Goal: Task Accomplishment & Management: Use online tool/utility

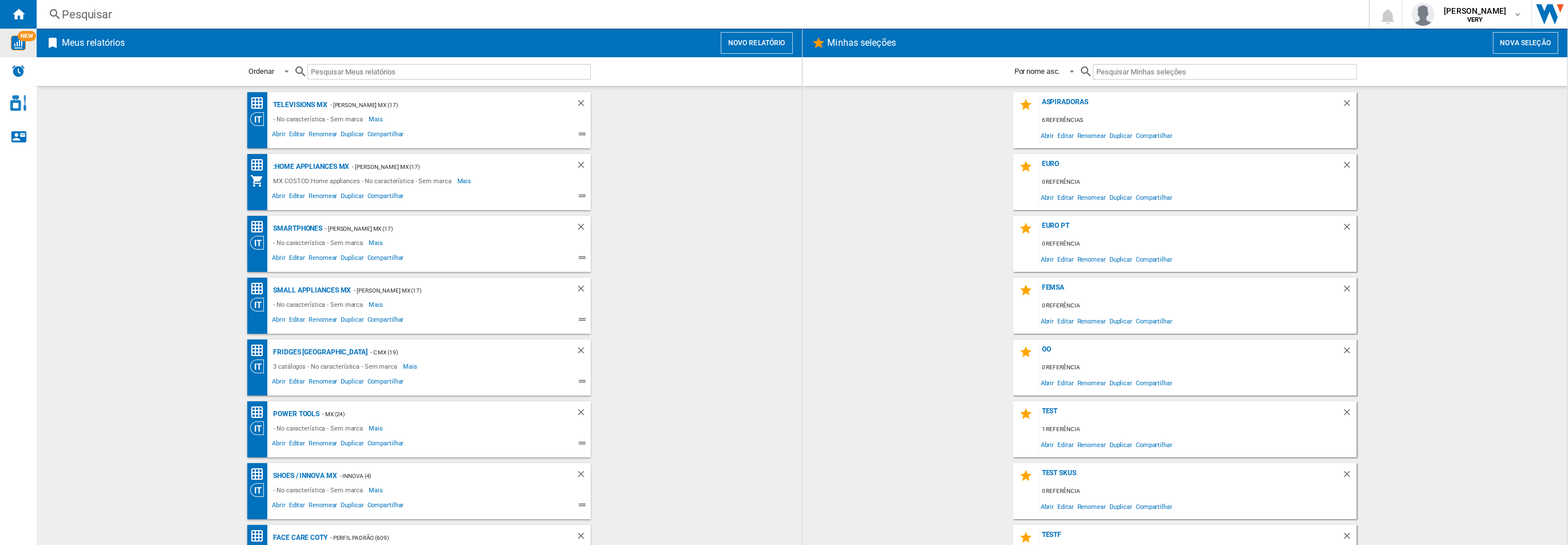
click at [21, 39] on span "NEW" at bounding box center [27, 36] width 18 height 10
click at [94, 9] on div "Pesquisar" at bounding box center [701, 14] width 1277 height 16
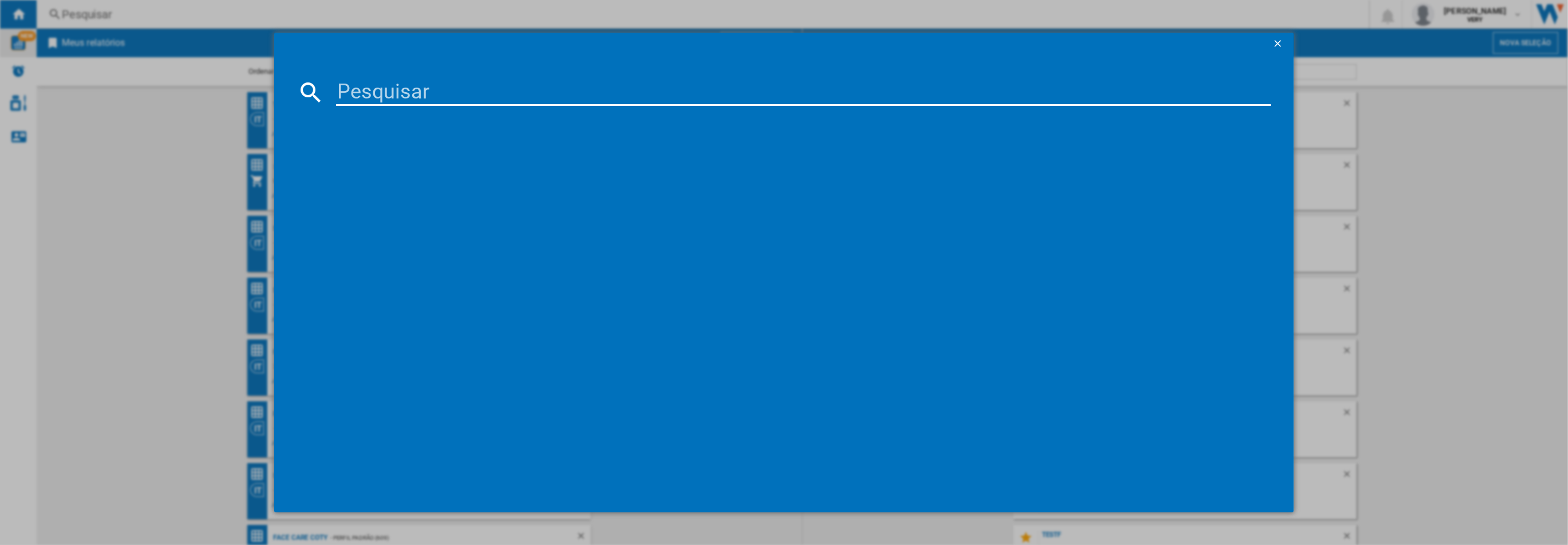
click at [425, 84] on input at bounding box center [803, 92] width 934 height 27
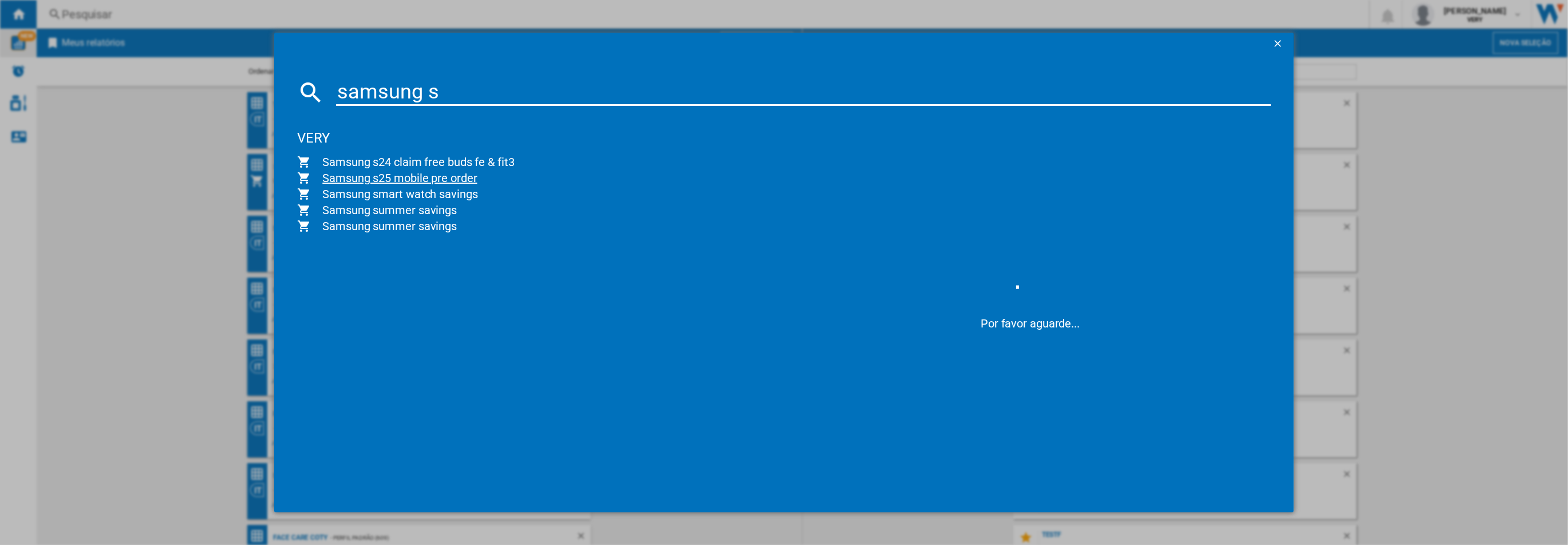
type input "samsung s"
click at [379, 178] on span "Samsung s25 mobile pre order" at bounding box center [544, 178] width 467 height 16
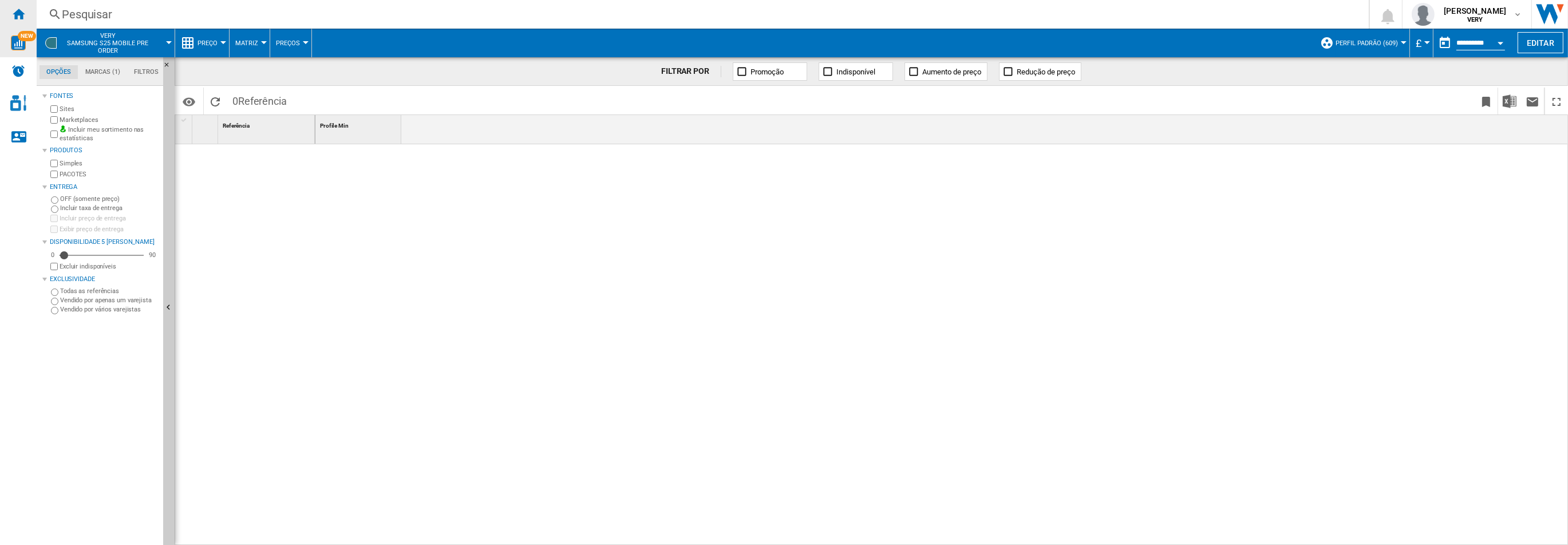
click at [24, 9] on ng-md-icon "Início" at bounding box center [18, 13] width 14 height 14
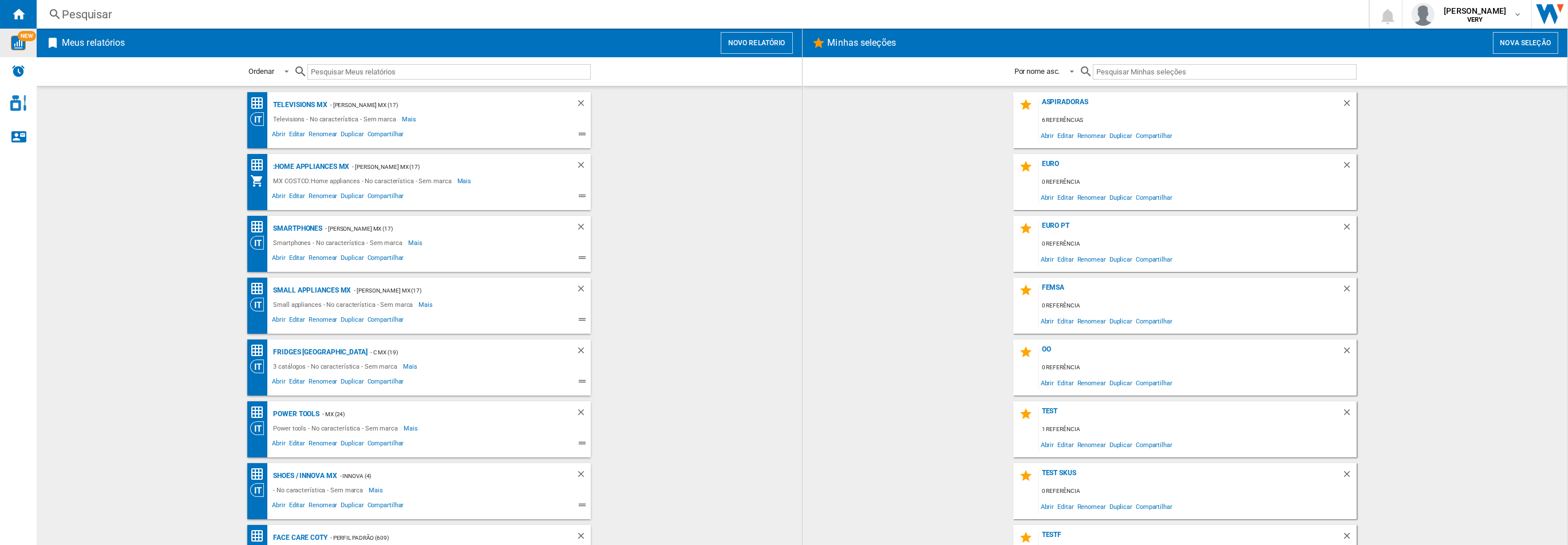
click at [752, 42] on button "Novo relatório" at bounding box center [757, 43] width 72 height 22
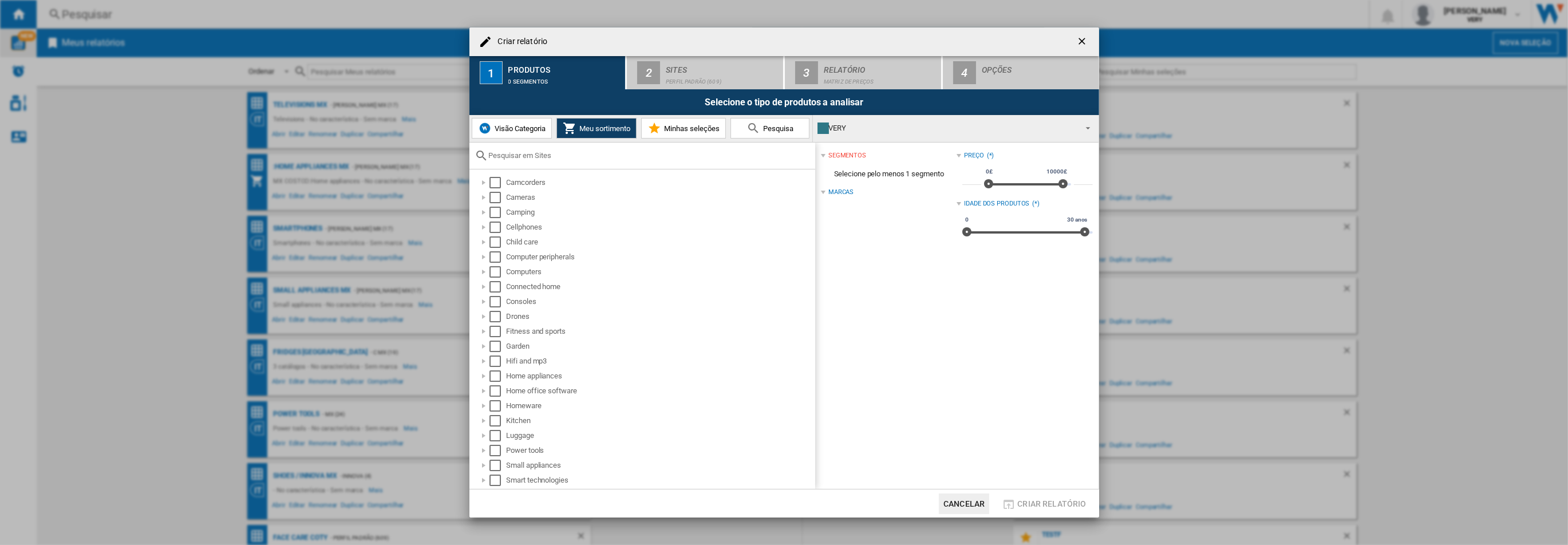
click at [529, 126] on span "Visão Categoria" at bounding box center [519, 128] width 54 height 9
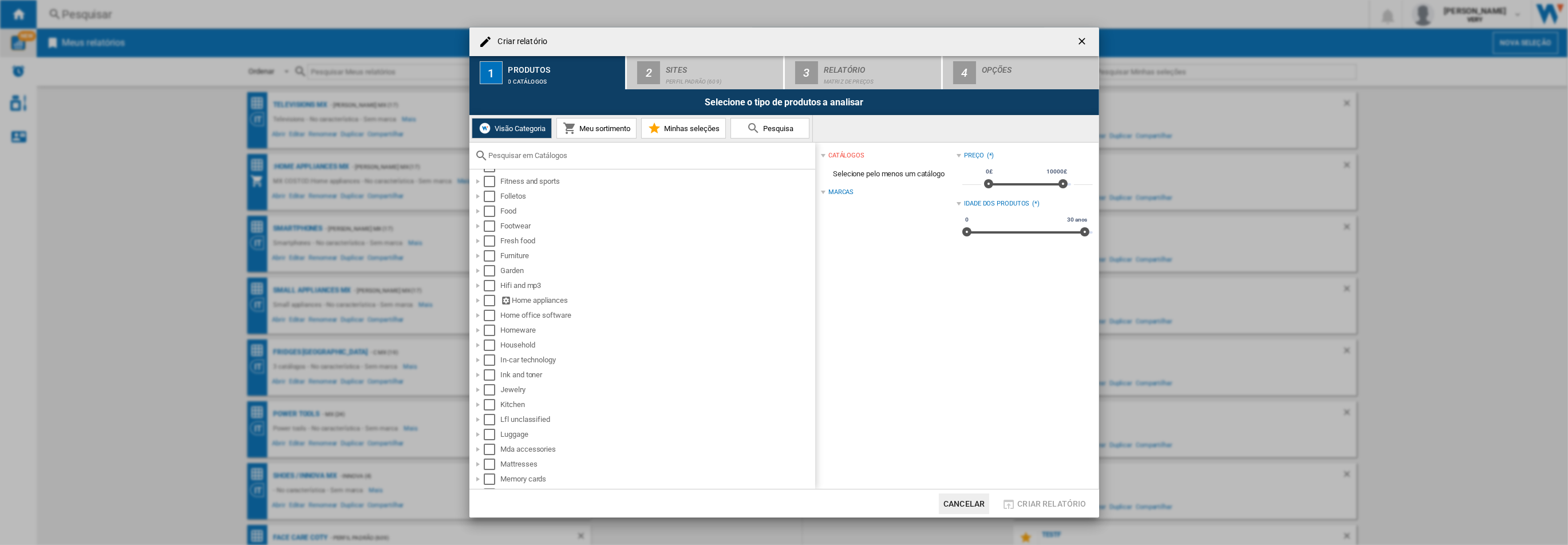
scroll to position [511, 0]
click at [603, 132] on span "Meu sortimento" at bounding box center [603, 128] width 54 height 9
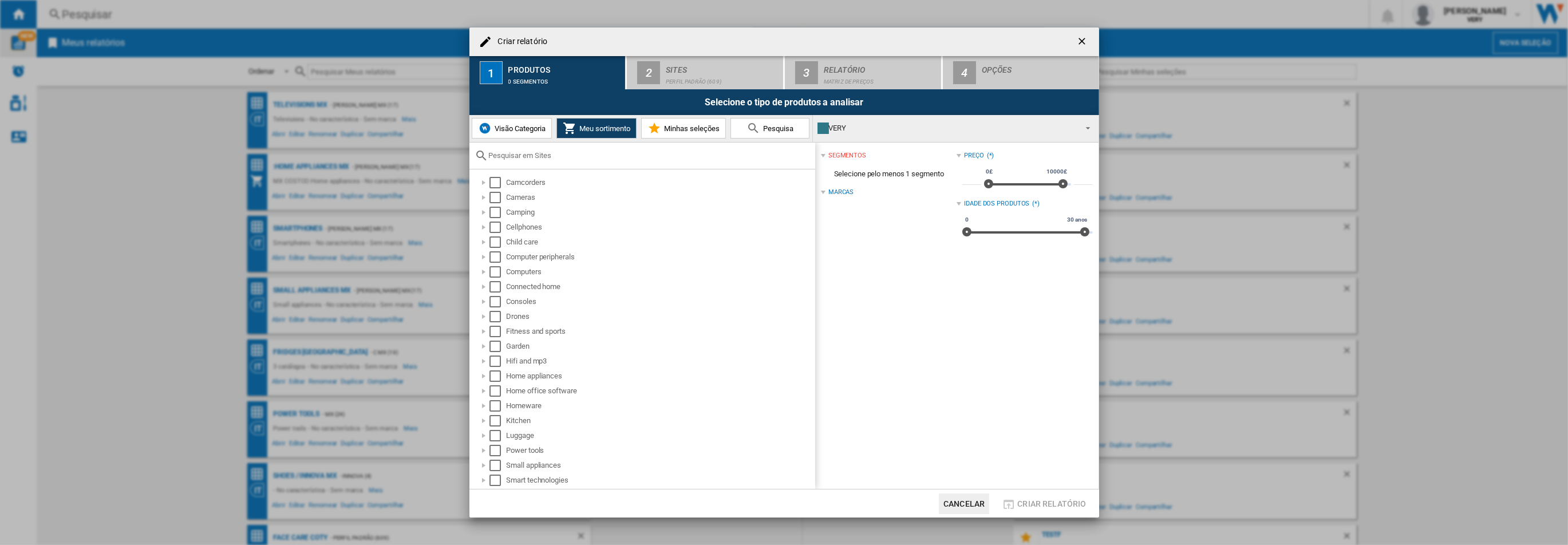
click at [876, 130] on div "VERY" at bounding box center [947, 128] width 258 height 16
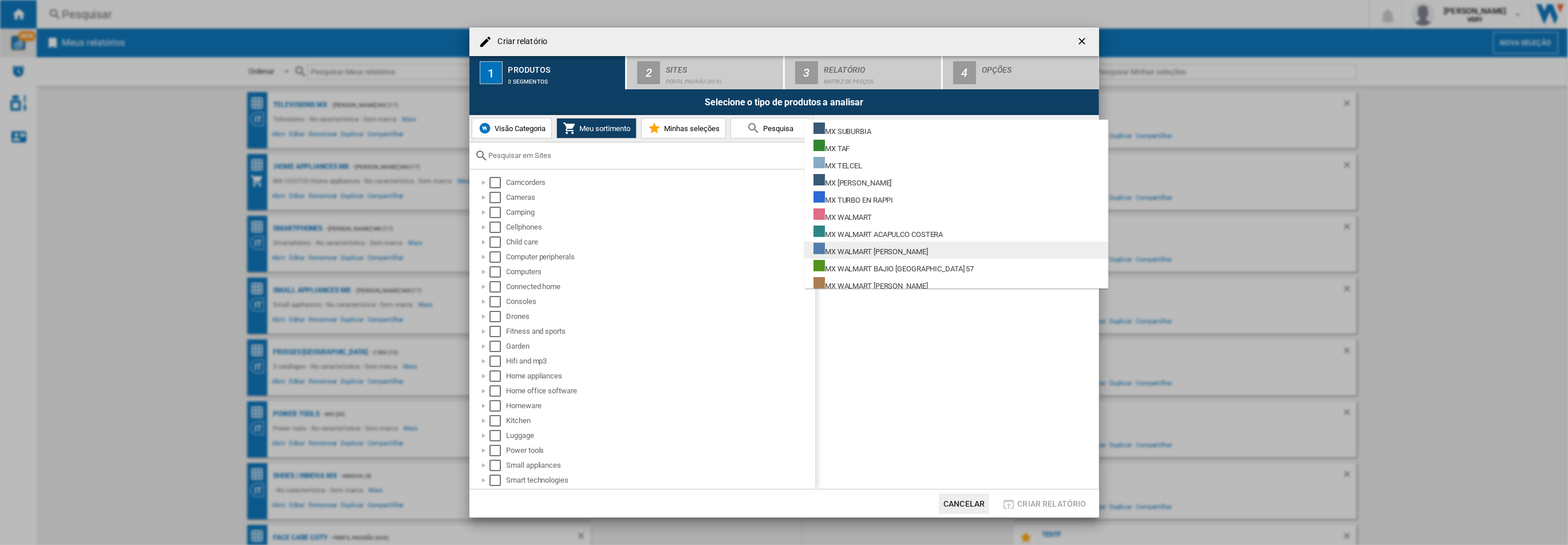
scroll to position [16379, 0]
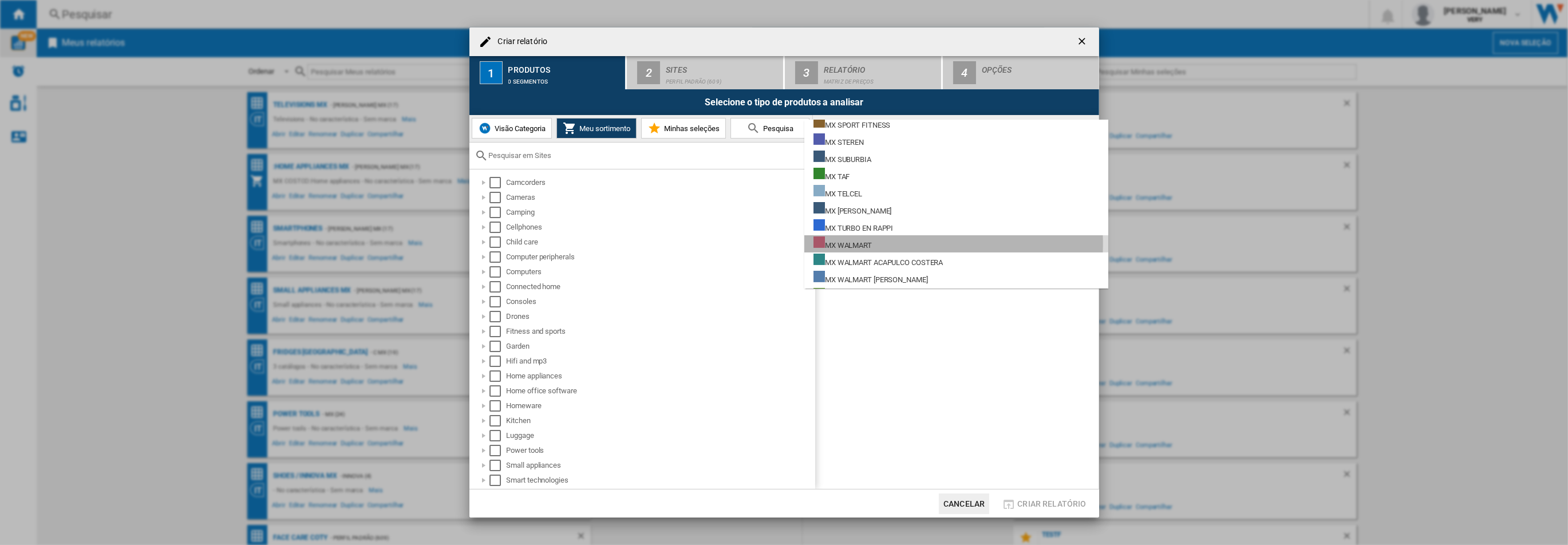
click at [872, 244] on div "MX WALMART" at bounding box center [842, 244] width 58 height 15
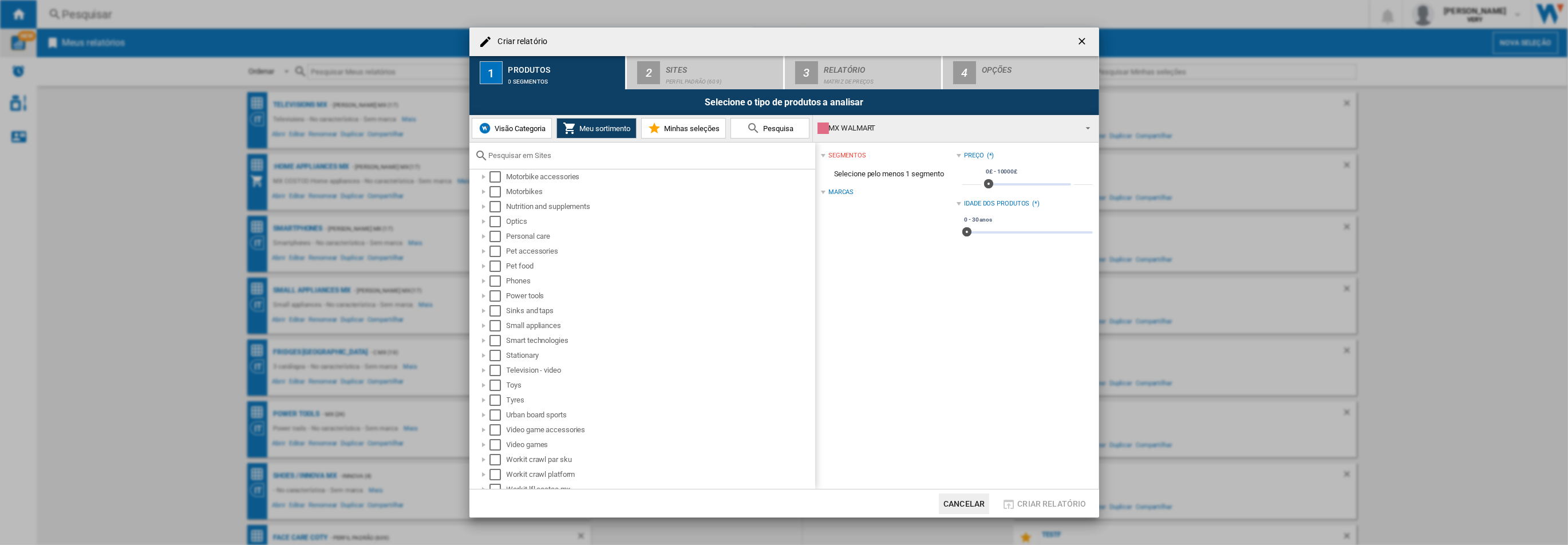
scroll to position [549, 0]
drag, startPoint x: 491, startPoint y: 362, endPoint x: 663, endPoint y: 399, distance: 175.9
click at [491, 362] on div "Select" at bounding box center [495, 363] width 12 height 12
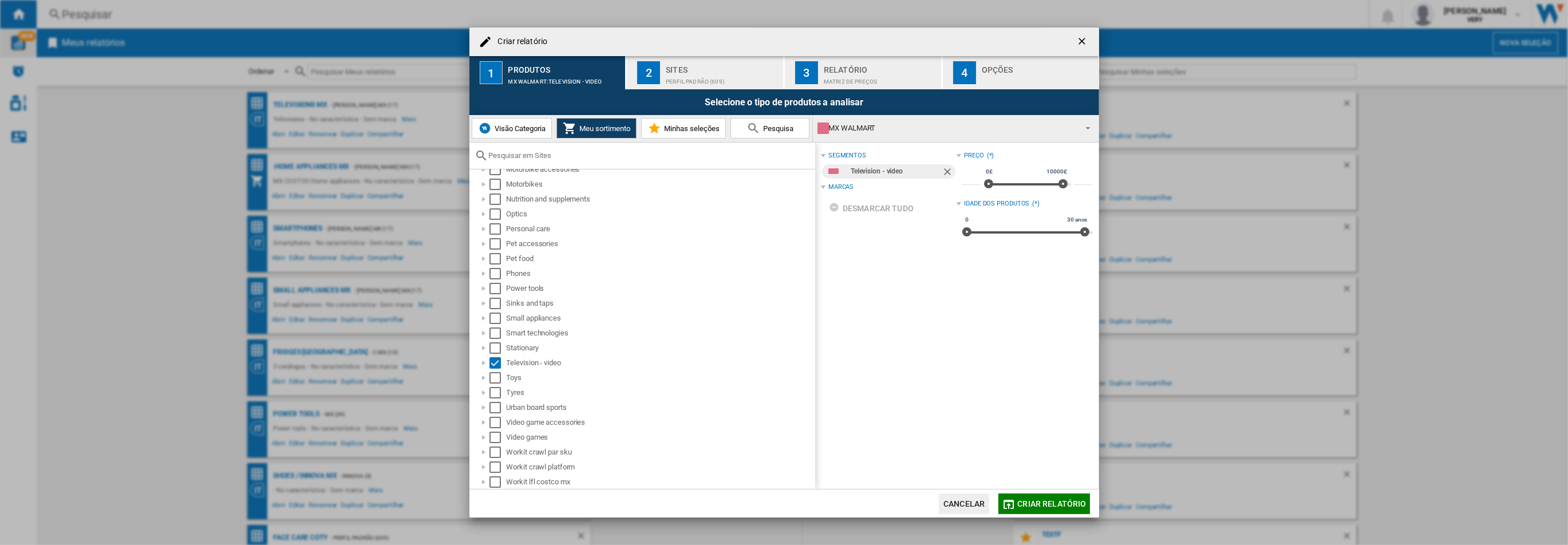
click at [1083, 507] on span "Criar relatório" at bounding box center [1051, 504] width 69 height 9
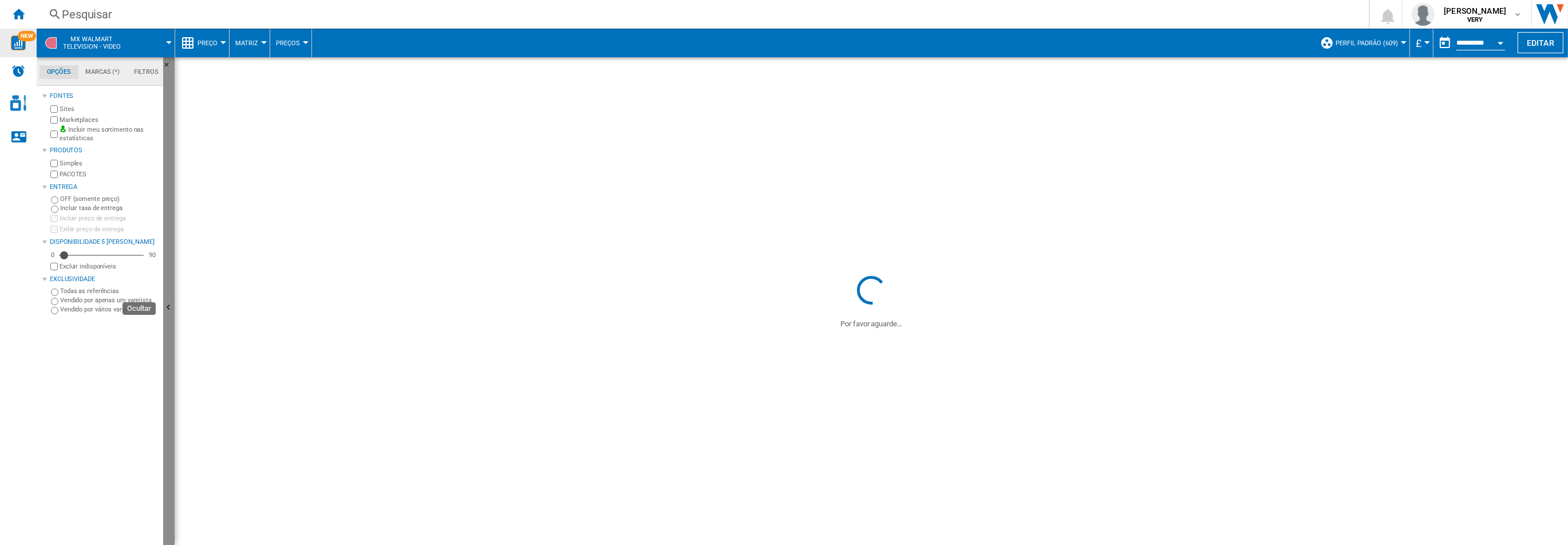
click at [167, 190] on button "Ocultar" at bounding box center [169, 308] width 12 height 502
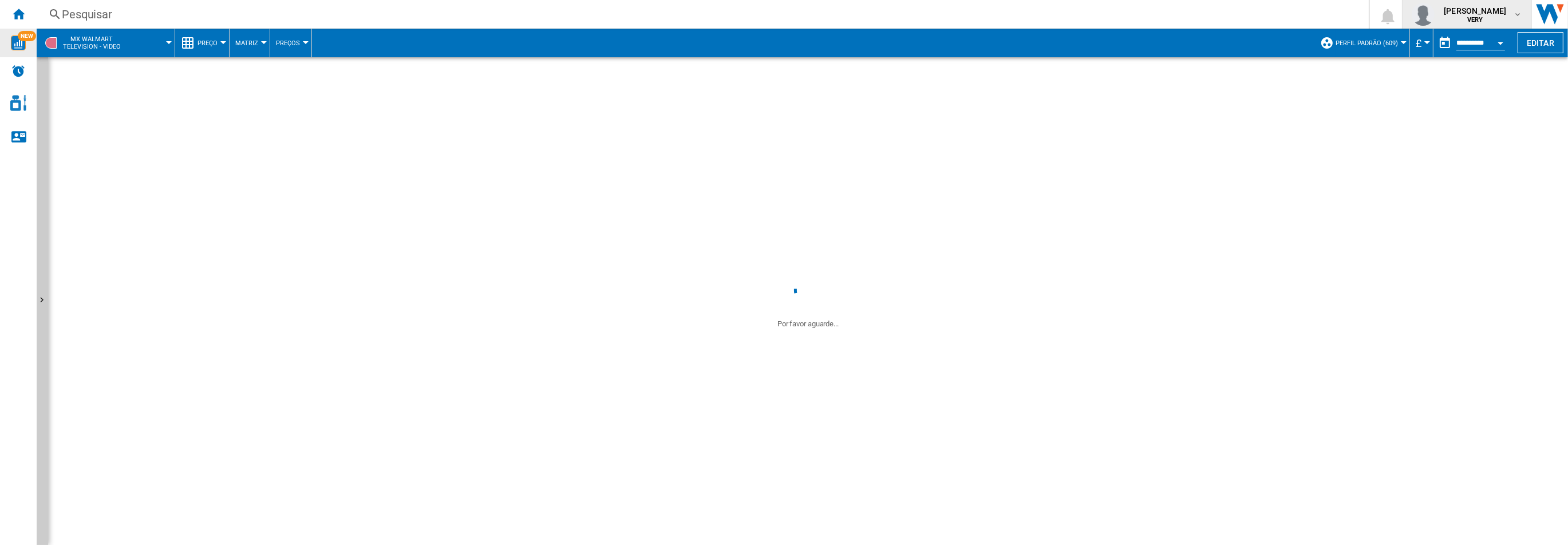
click at [1414, 18] on img "button" at bounding box center [1423, 15] width 23 height 23
click at [1431, 71] on button "Minhas configurações" at bounding box center [1455, 68] width 130 height 23
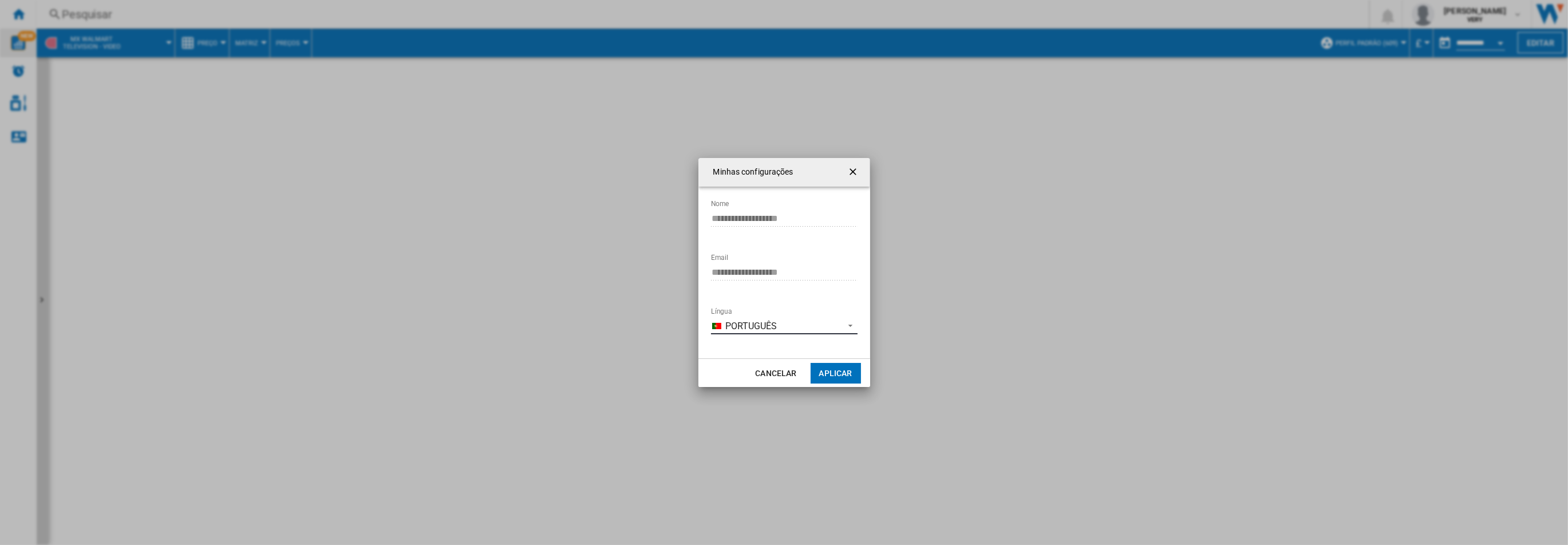
click at [749, 332] on md-select-value "Português" at bounding box center [784, 326] width 147 height 17
click at [742, 267] on span "Spanish" at bounding box center [744, 271] width 37 height 13
click at [847, 374] on button "Aplicar" at bounding box center [836, 373] width 51 height 21
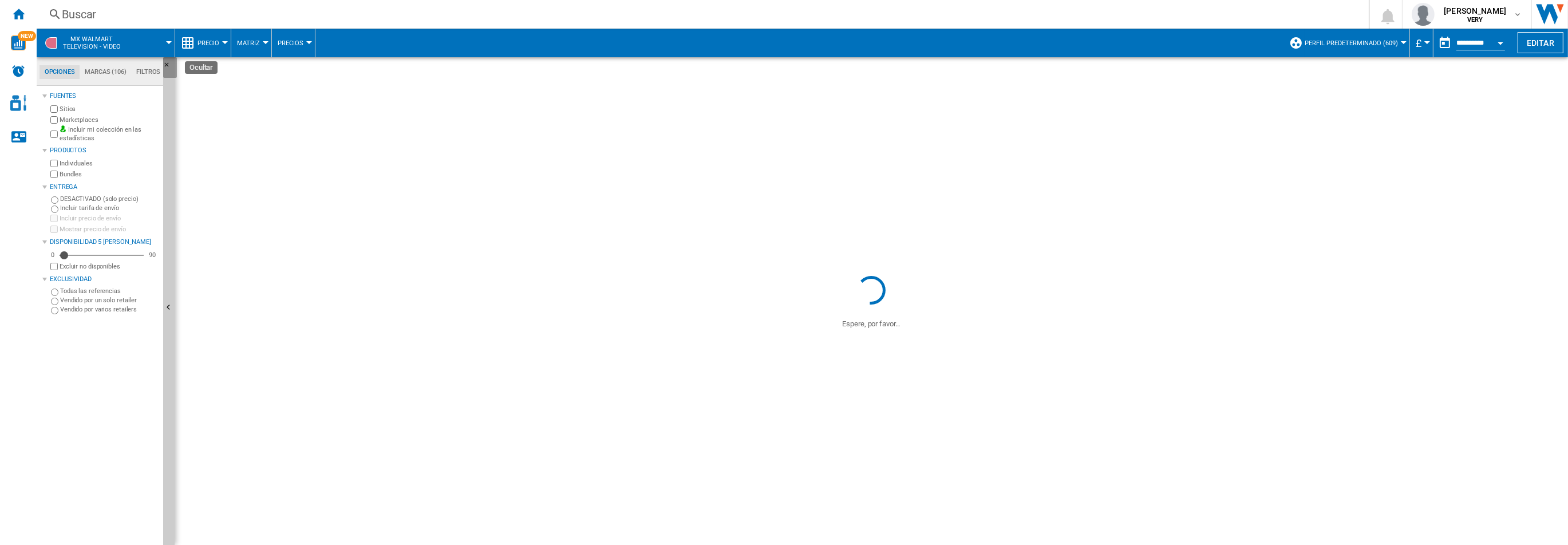
click at [166, 63] on ng-md-icon "Ocultar" at bounding box center [170, 68] width 14 height 14
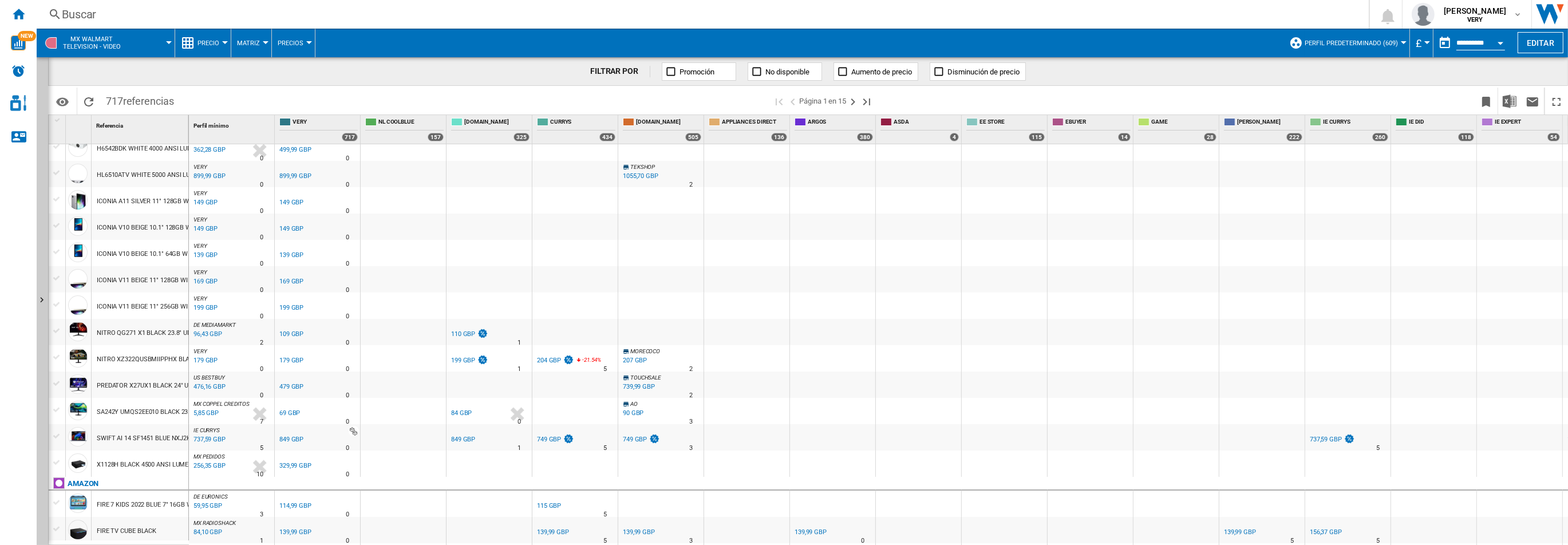
scroll to position [339, 0]
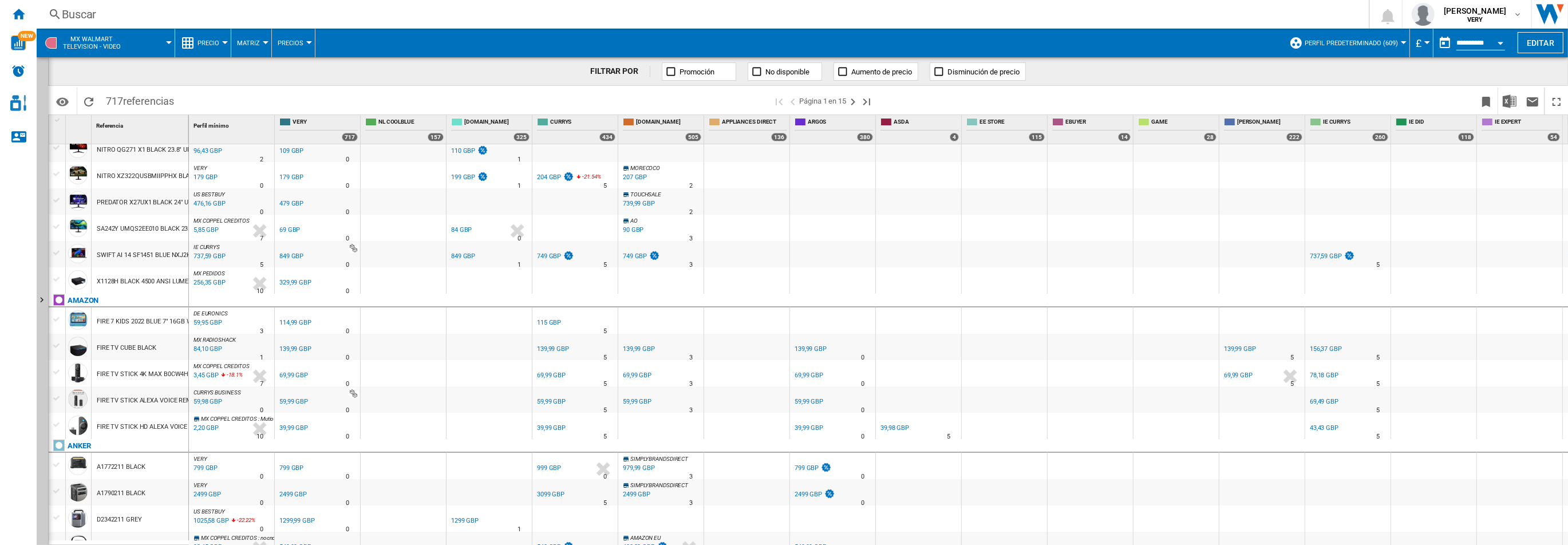
click at [1418, 41] on span "£" at bounding box center [1418, 43] width 5 height 12
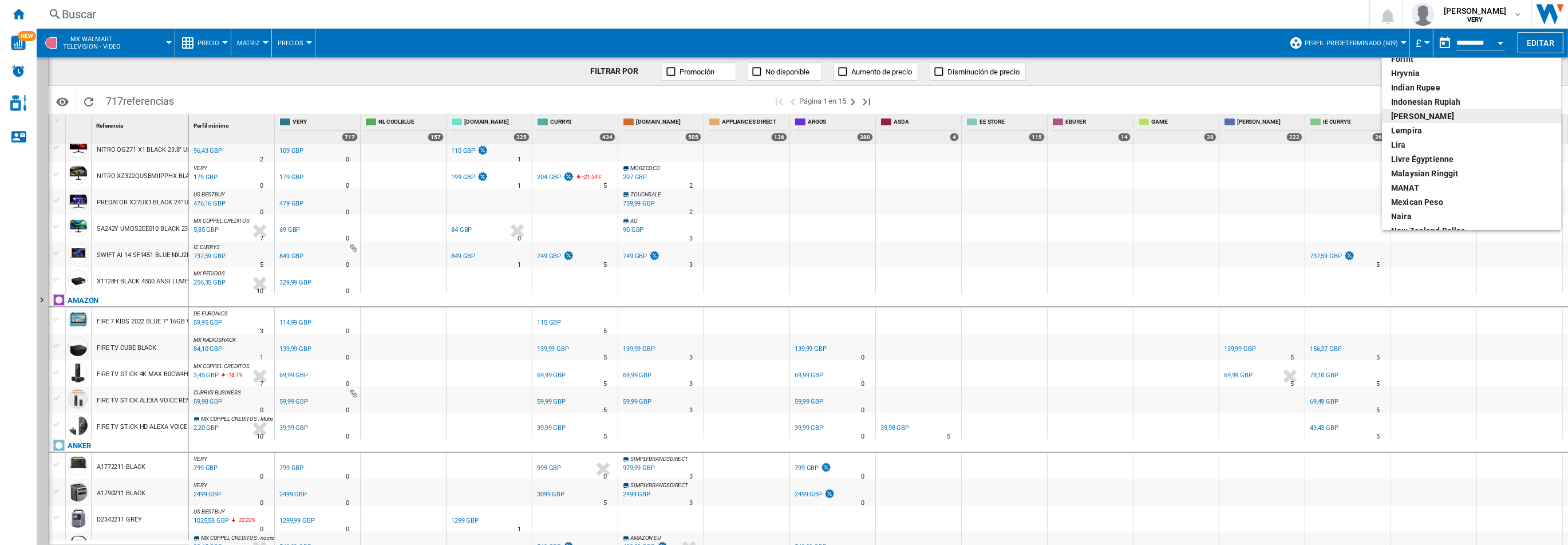
scroll to position [244, 0]
click at [1430, 197] on div "Mexican peso" at bounding box center [1471, 199] width 161 height 12
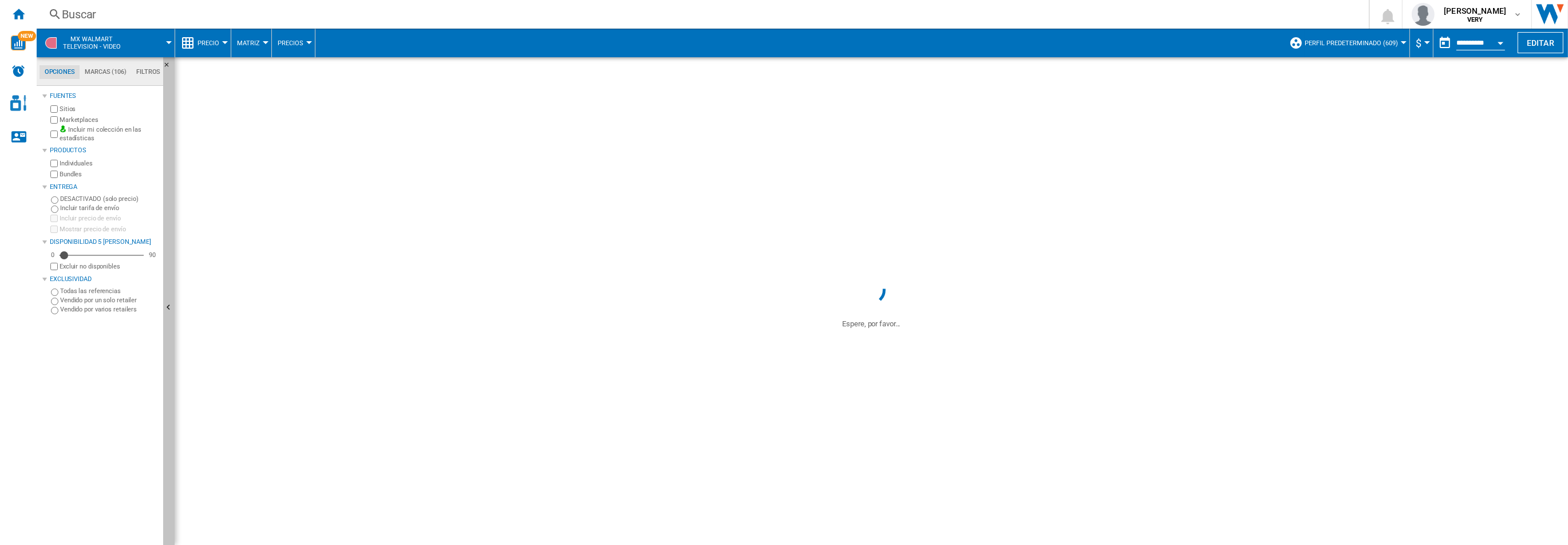
click at [166, 247] on button "Ocultar" at bounding box center [169, 308] width 12 height 502
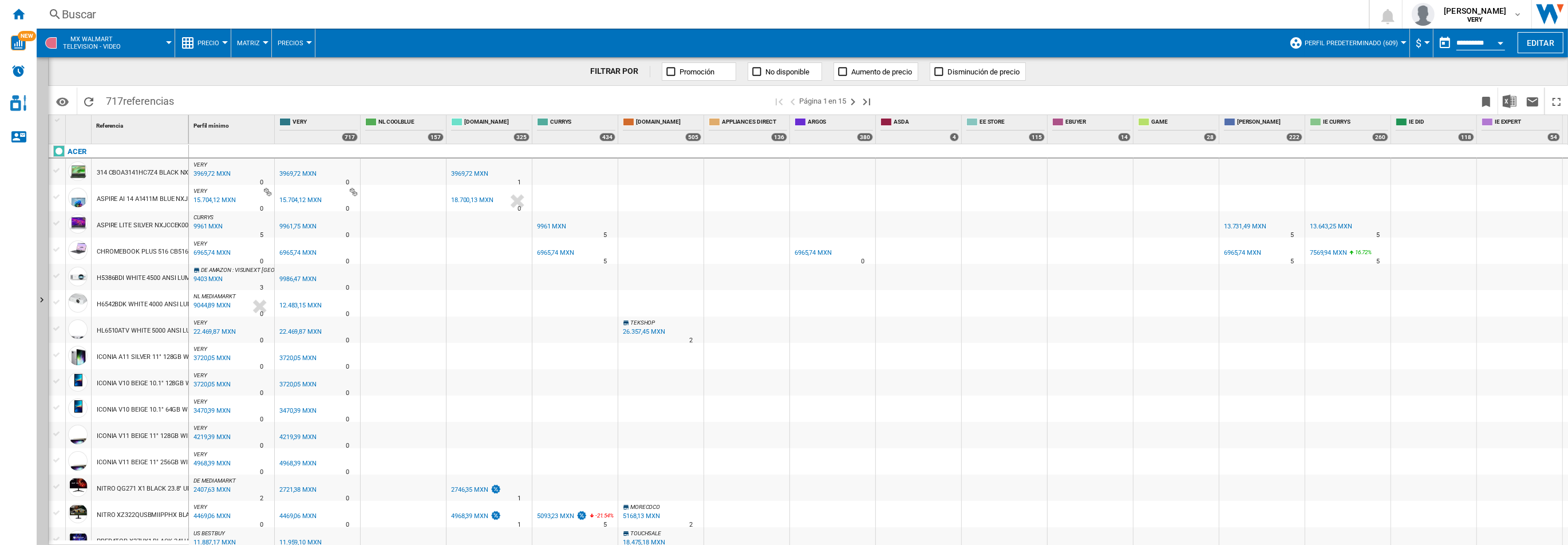
scroll to position [156, 0]
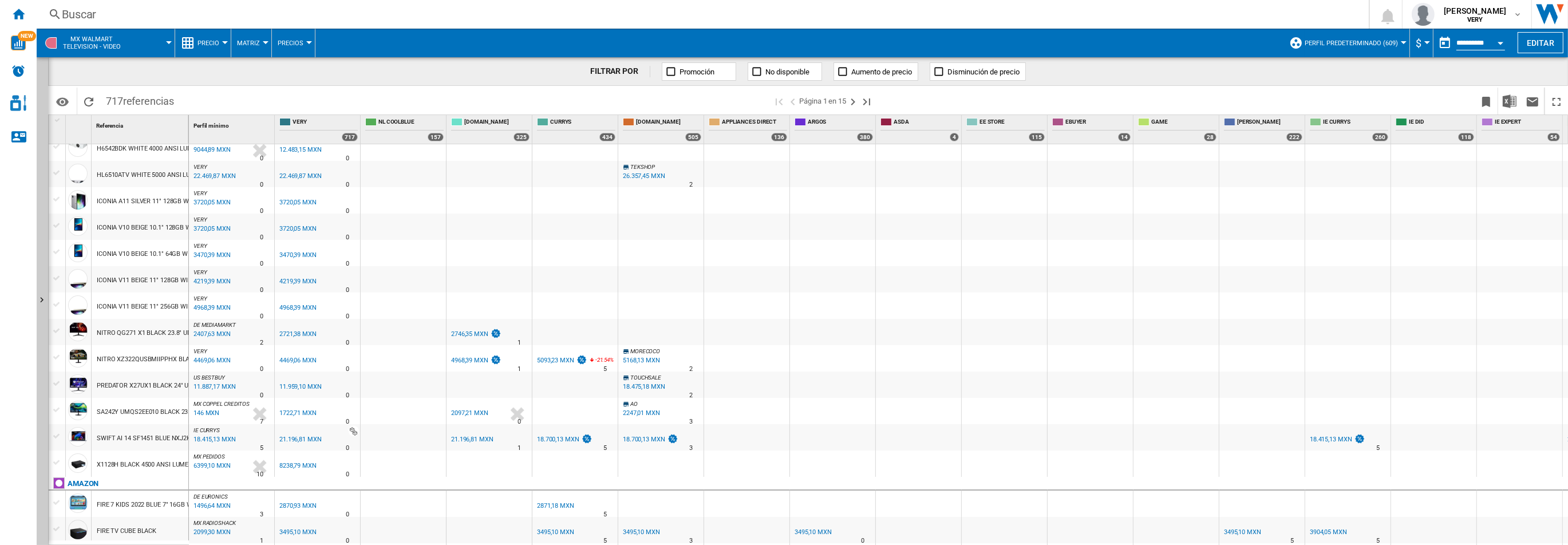
click at [462, 334] on div "2746,35 MXN" at bounding box center [469, 334] width 37 height 7
click at [418, 298] on div at bounding box center [784, 272] width 1568 height 545
click at [23, 49] on img "WiseCard" at bounding box center [18, 43] width 15 height 15
click at [21, 13] on ng-md-icon "Inicio" at bounding box center [18, 13] width 14 height 14
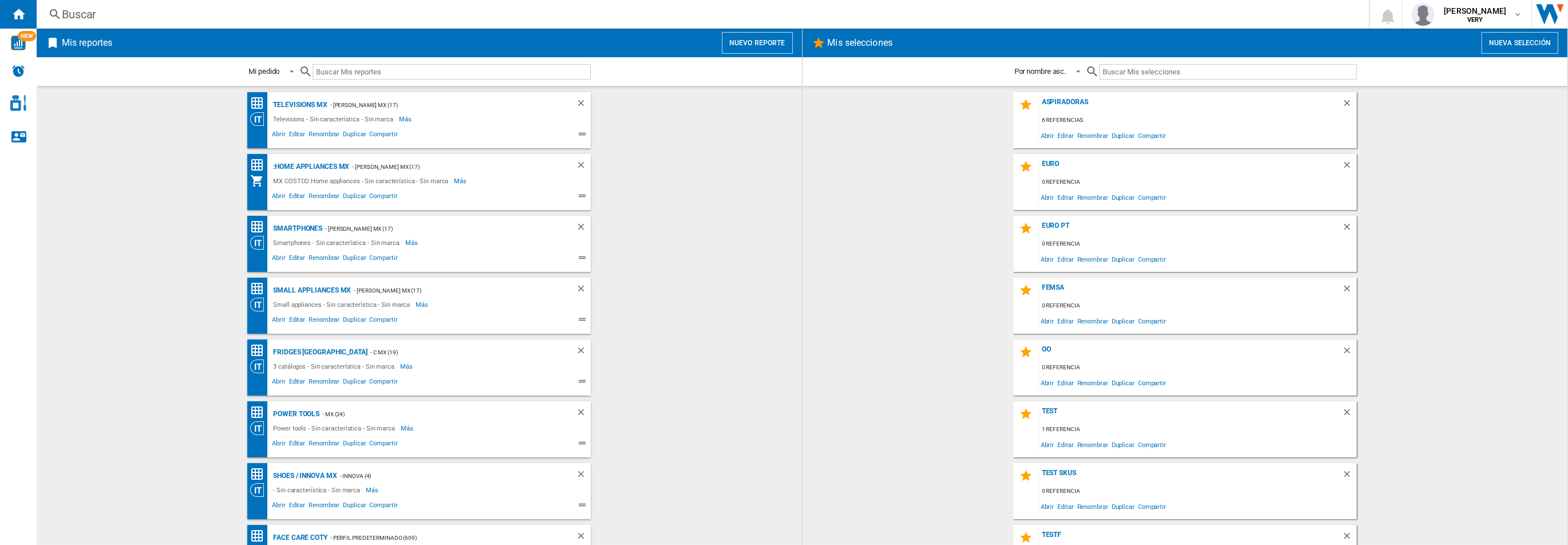
click at [83, 20] on div "Buscar" at bounding box center [701, 14] width 1277 height 16
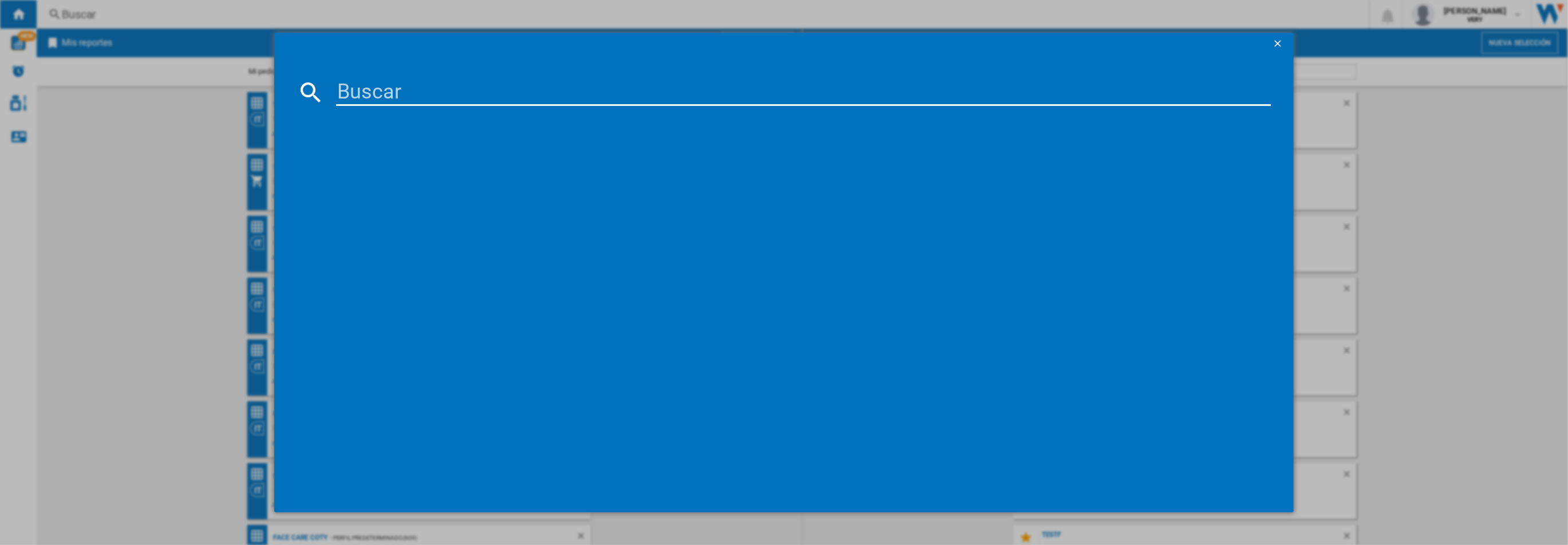
click at [401, 98] on input at bounding box center [803, 92] width 934 height 27
drag, startPoint x: 125, startPoint y: 112, endPoint x: 85, endPoint y: 88, distance: 46.6
click at [124, 112] on div at bounding box center [784, 272] width 1568 height 545
click at [23, 53] on div at bounding box center [784, 272] width 1568 height 545
click at [1278, 43] on ng-md-icon "getI18NText('BUTTONS.CLOSE_DIALOG')" at bounding box center [1279, 44] width 14 height 14
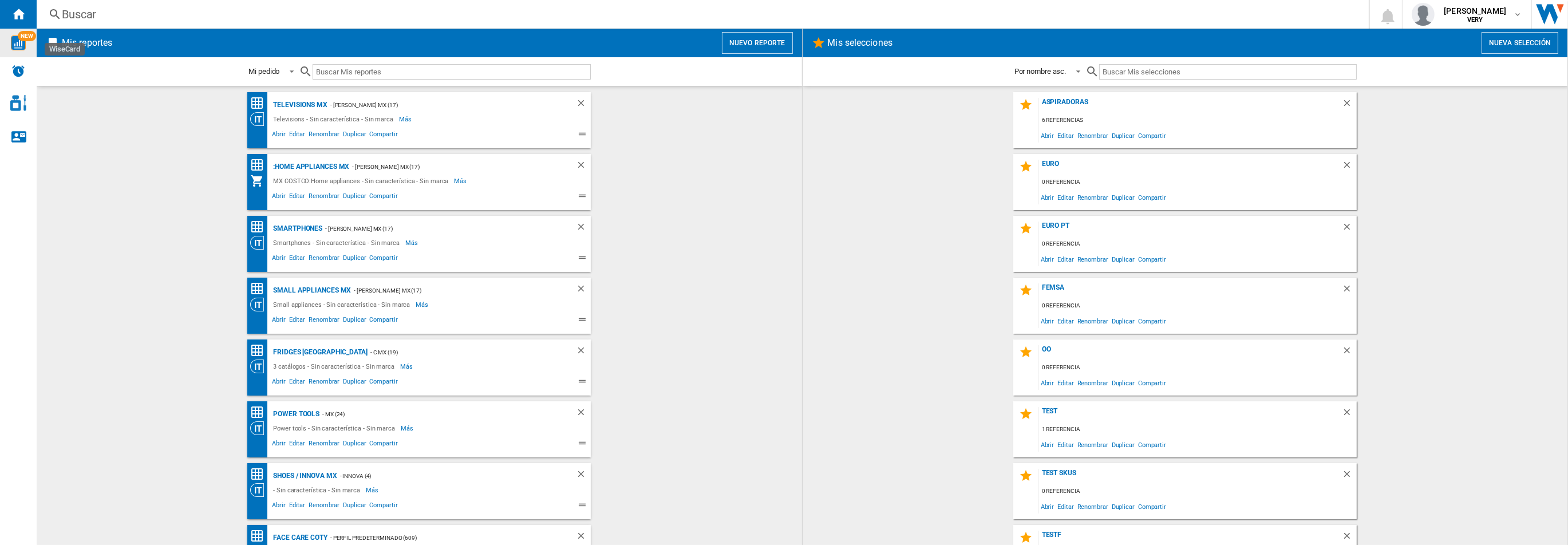
click at [30, 46] on div "NEW" at bounding box center [18, 43] width 37 height 15
